Goal: Transaction & Acquisition: Purchase product/service

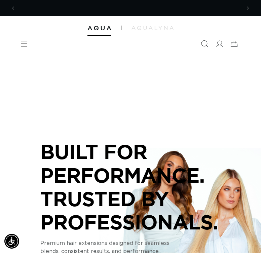
click at [204, 43] on icon "Search" at bounding box center [204, 43] width 7 height 7
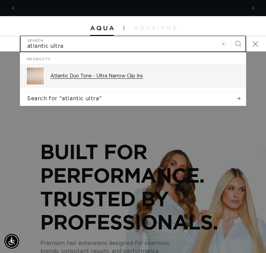
scroll to position [0, 230]
type input "atlantic ultra"
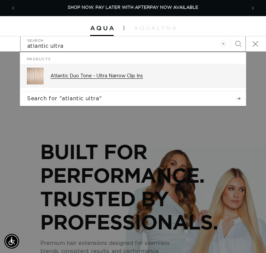
click at [134, 76] on p "Atlantic Duo Tone - Ultra Narrow Clip Ins" at bounding box center [144, 76] width 189 height 6
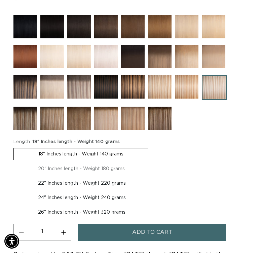
scroll to position [471, 0]
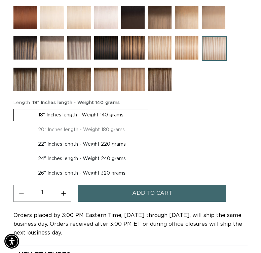
click at [154, 192] on span "Add to cart" at bounding box center [152, 193] width 40 height 17
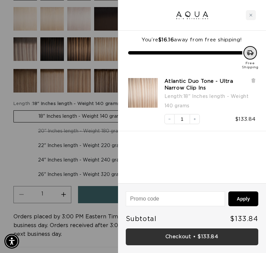
scroll to position [0, 0]
click at [181, 236] on link "Checkout • $133.84" at bounding box center [192, 236] width 132 height 17
